Goal: Task Accomplishment & Management: Manage account settings

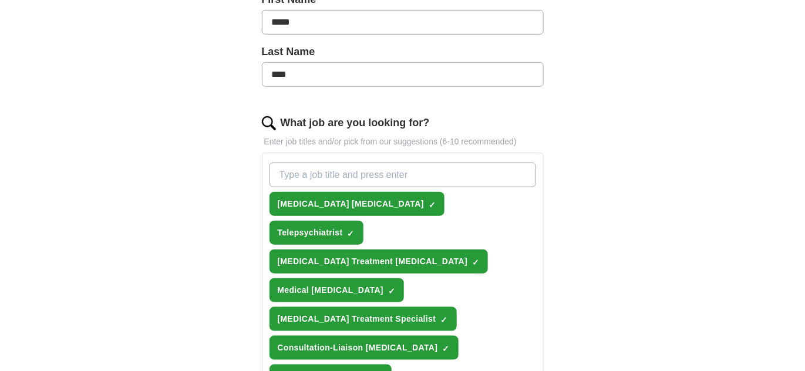
scroll to position [278, 0]
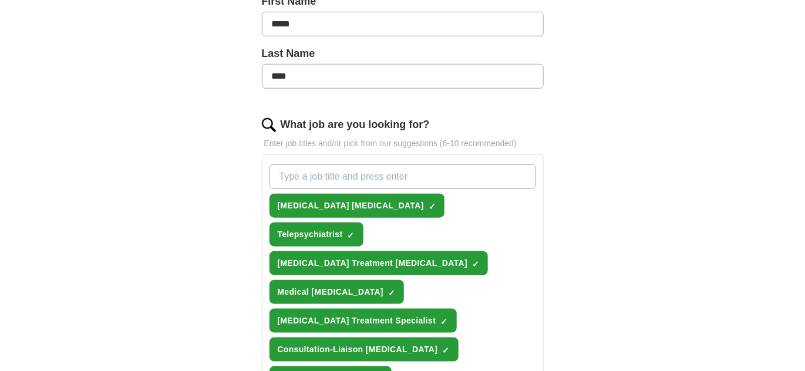
click at [422, 176] on input "What job are you looking for?" at bounding box center [403, 176] width 267 height 25
type input "[MEDICAL_DATA]"
click at [627, 144] on div "ApplyIQ Let ApplyIQ do the hard work of searching and applying for jobs. Just t…" at bounding box center [403, 303] width 752 height 1090
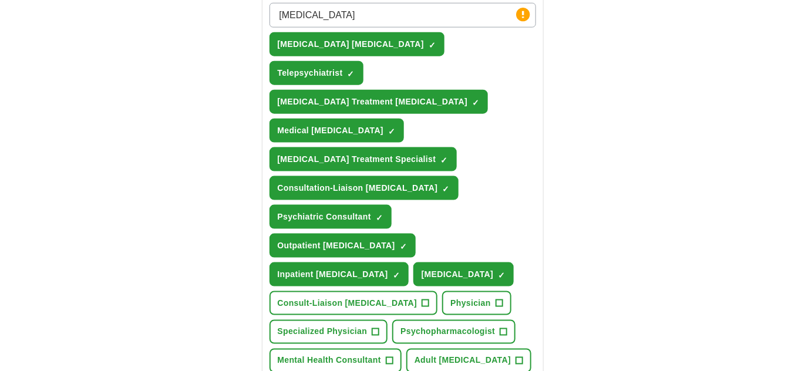
scroll to position [438, 0]
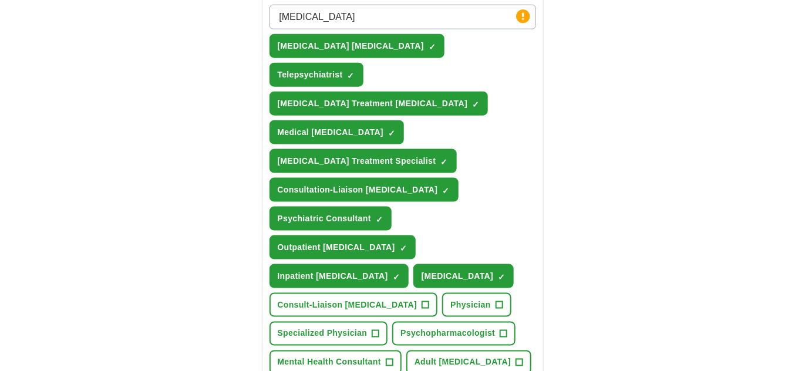
click at [348, 11] on input "[MEDICAL_DATA]" at bounding box center [403, 17] width 267 height 25
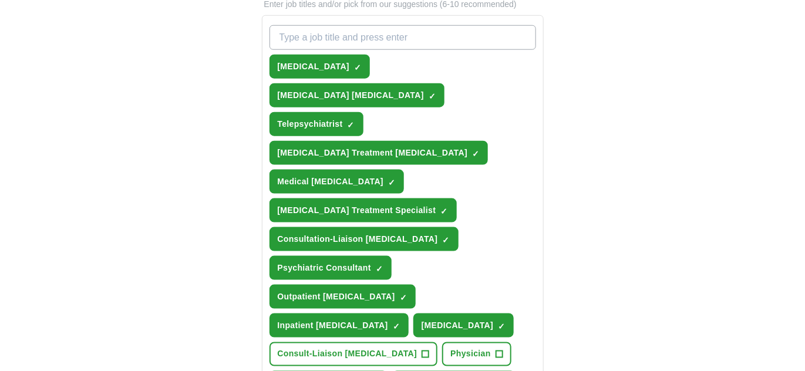
scroll to position [416, 0]
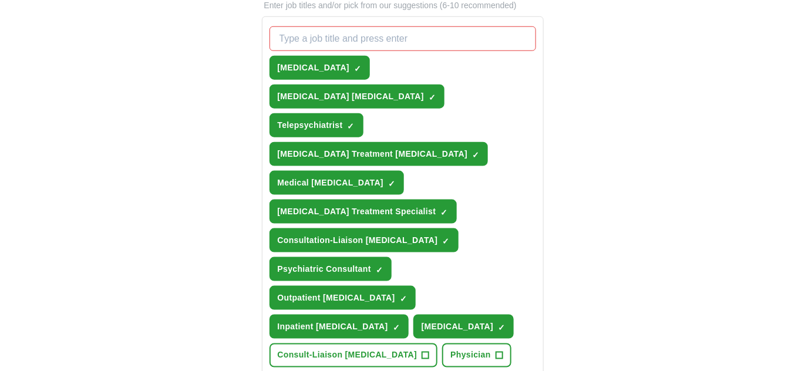
click at [0, 0] on span "×" at bounding box center [0, 0] width 0 height 0
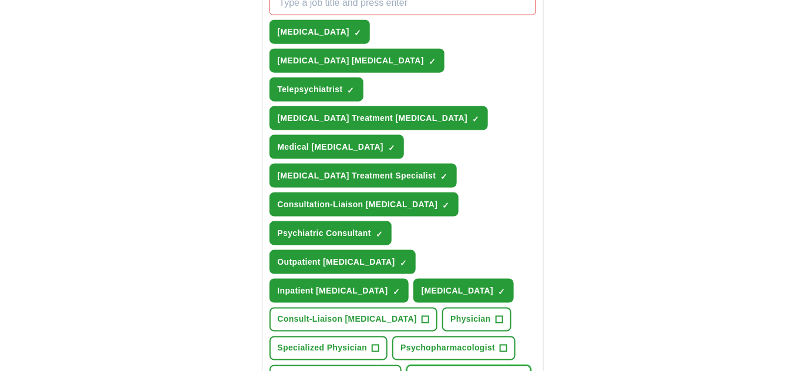
scroll to position [440, 0]
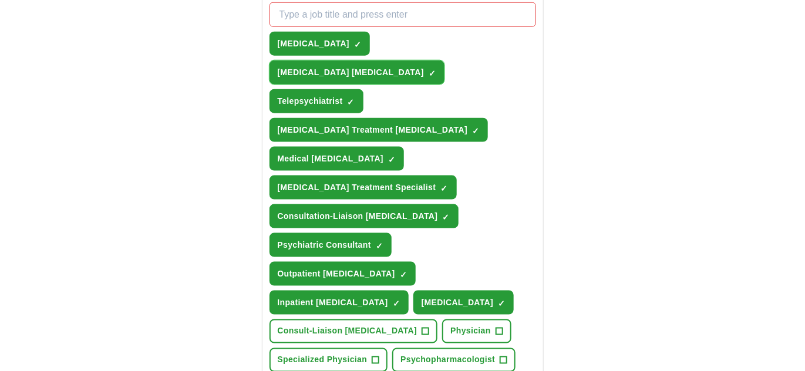
click at [0, 0] on span "×" at bounding box center [0, 0] width 0 height 0
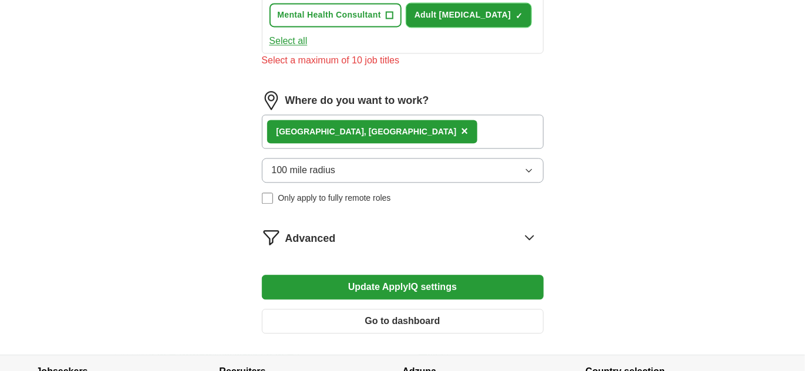
scroll to position [825, 0]
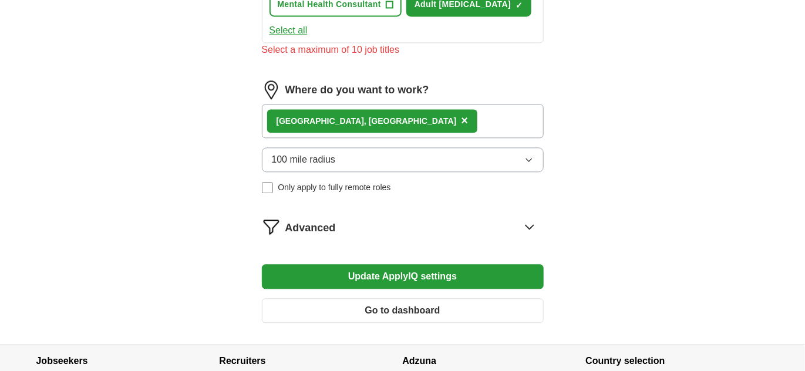
click at [399, 264] on button "Update ApplyIQ settings" at bounding box center [403, 276] width 282 height 25
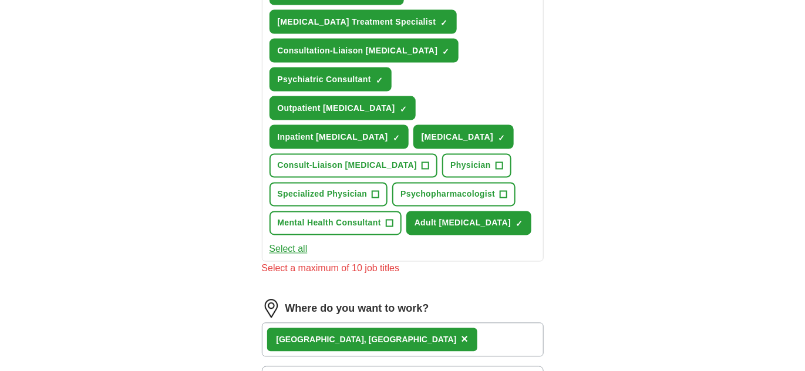
scroll to position [437, 0]
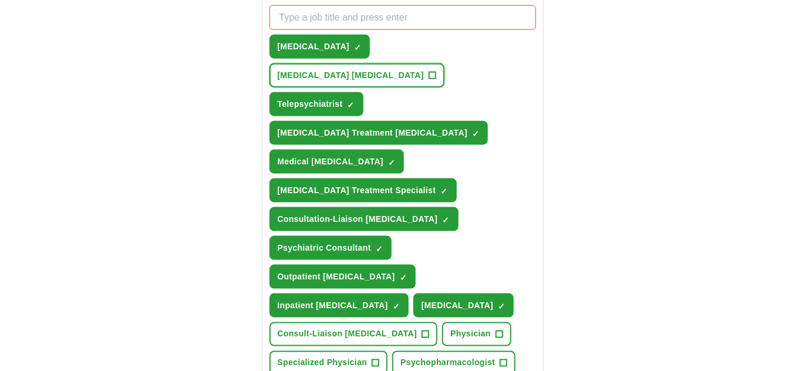
click at [436, 71] on span "+" at bounding box center [432, 75] width 7 height 9
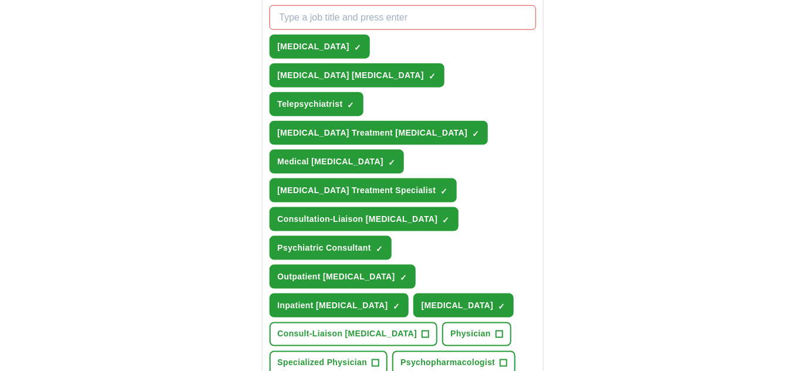
click at [0, 0] on span "×" at bounding box center [0, 0] width 0 height 0
click at [614, 257] on div "ApplyIQ Let ApplyIQ do the hard work of searching and applying for jobs. Just t…" at bounding box center [403, 192] width 752 height 1186
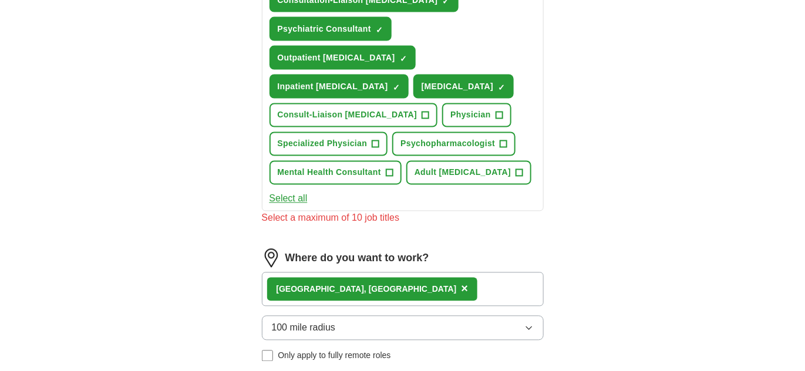
scroll to position [687, 0]
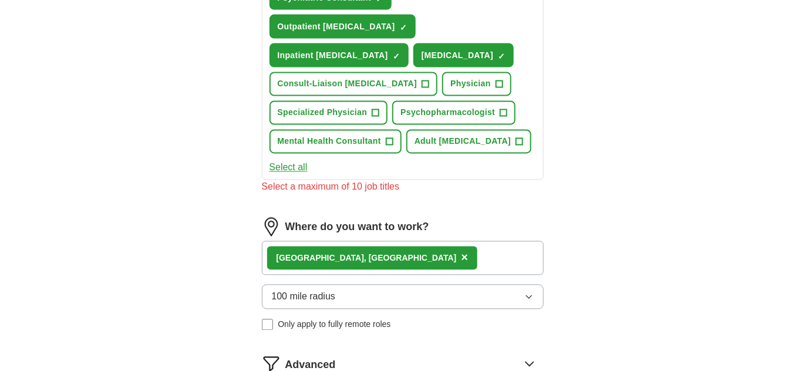
click at [287, 161] on button "Select all" at bounding box center [289, 168] width 38 height 14
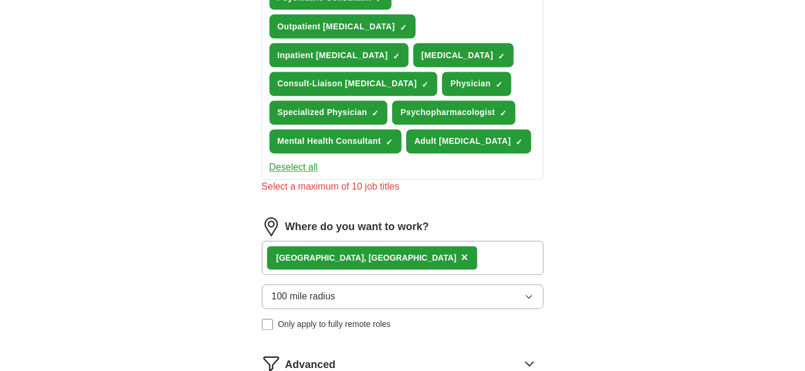
click at [287, 161] on button "Deselect all" at bounding box center [294, 168] width 49 height 14
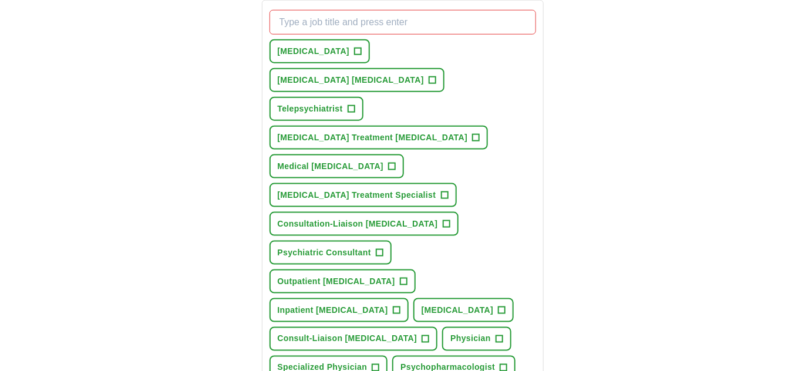
scroll to position [438, 0]
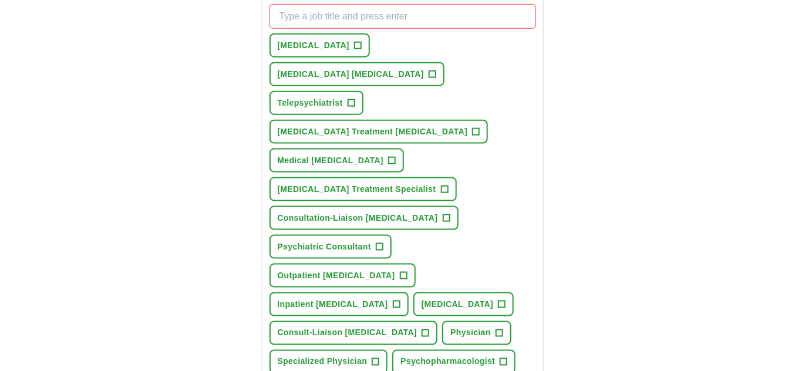
click at [424, 68] on span "[MEDICAL_DATA] [MEDICAL_DATA]" at bounding box center [351, 74] width 146 height 12
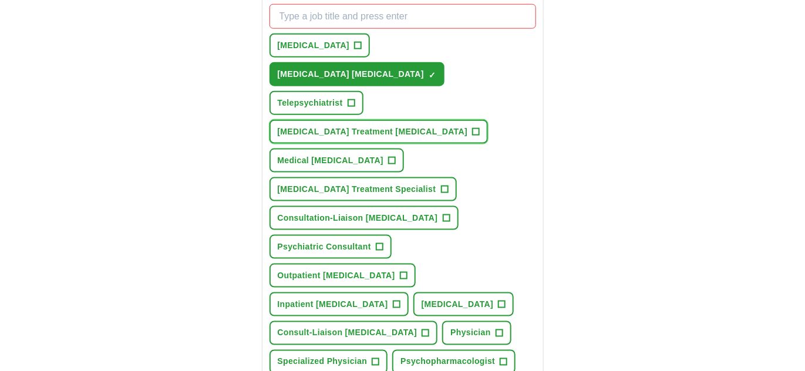
click at [425, 126] on span "[MEDICAL_DATA] Treatment [MEDICAL_DATA]" at bounding box center [373, 132] width 190 height 12
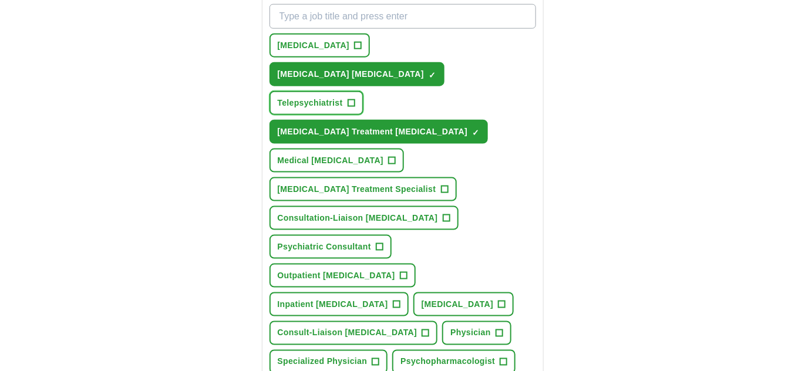
click at [312, 97] on span "Telepsychiatrist" at bounding box center [310, 103] width 65 height 12
click at [305, 327] on span "Consult-Liaison [MEDICAL_DATA]" at bounding box center [348, 333] width 140 height 12
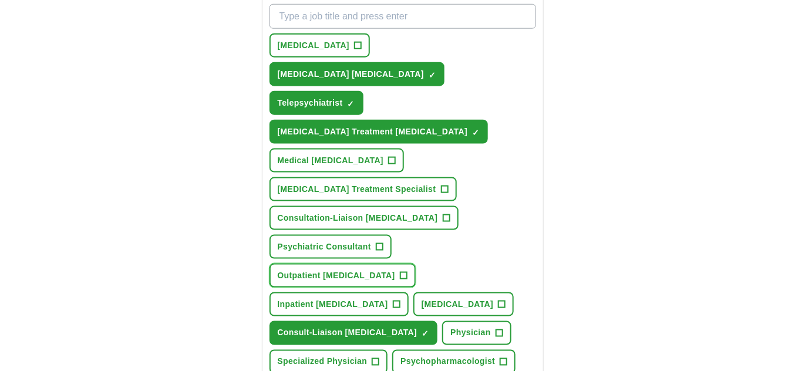
click at [395, 270] on span "Outpatient [MEDICAL_DATA]" at bounding box center [336, 276] width 117 height 12
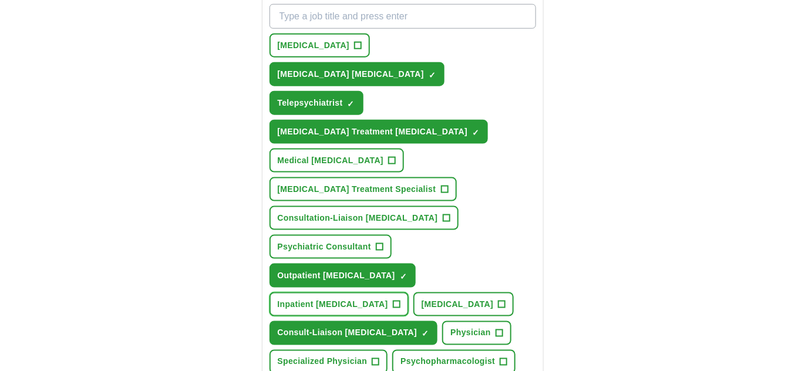
click at [336, 298] on span "Inpatient [MEDICAL_DATA]" at bounding box center [333, 304] width 110 height 12
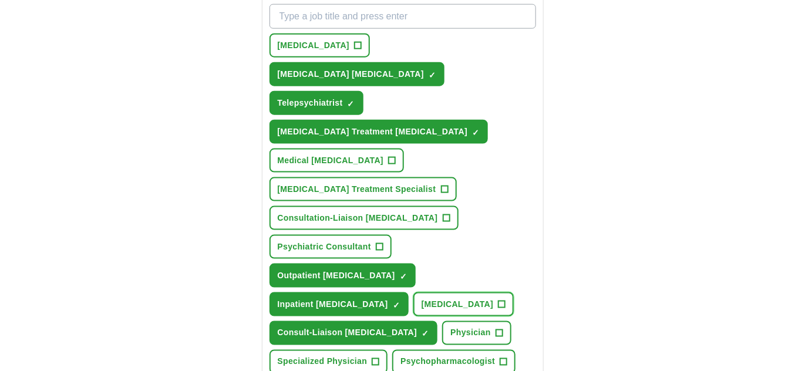
click at [423, 298] on span "[MEDICAL_DATA]" at bounding box center [458, 304] width 72 height 12
click at [314, 43] on span "[MEDICAL_DATA]" at bounding box center [314, 45] width 72 height 12
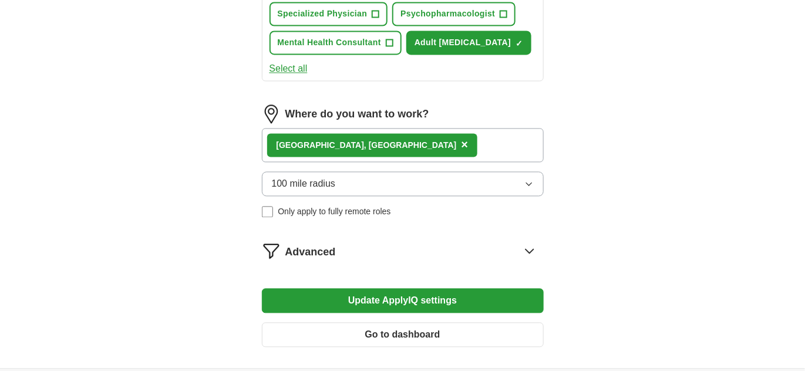
scroll to position [797, 0]
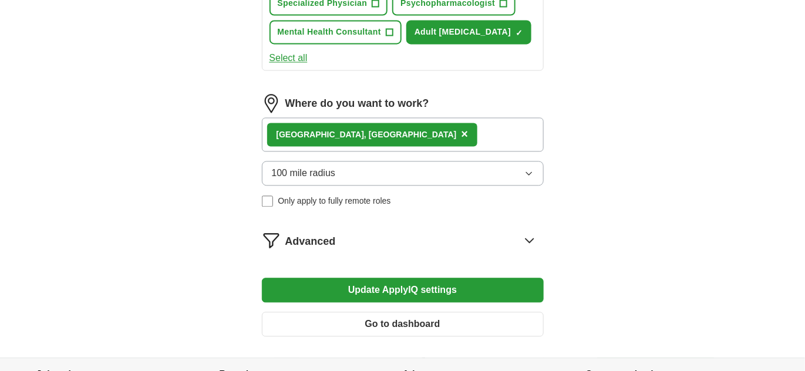
click at [379, 278] on button "Update ApplyIQ settings" at bounding box center [403, 290] width 282 height 25
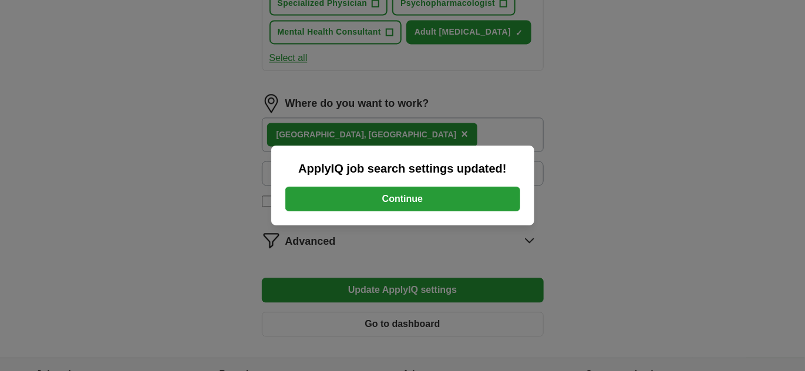
click at [381, 201] on button "Continue" at bounding box center [402, 199] width 235 height 25
